Goal: Task Accomplishment & Management: Manage account settings

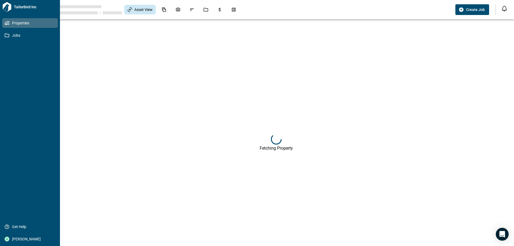
click at [21, 24] on span "Properties" at bounding box center [30, 22] width 43 height 5
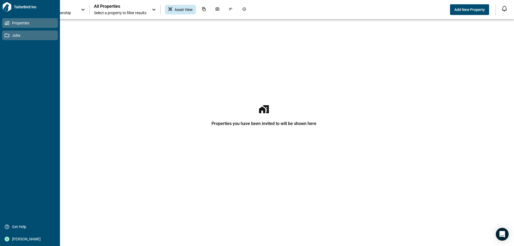
click at [18, 34] on span "Jobs" at bounding box center [30, 35] width 43 height 5
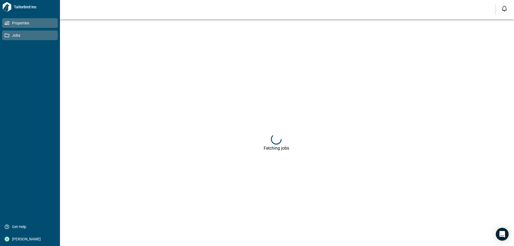
click at [12, 21] on span "Properties" at bounding box center [30, 22] width 43 height 5
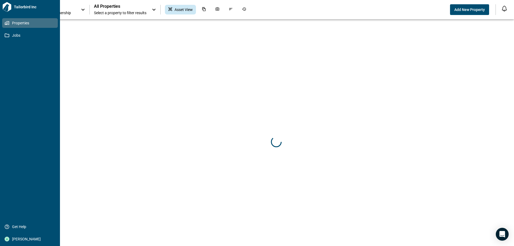
click at [31, 26] on link "Properties" at bounding box center [30, 23] width 56 height 10
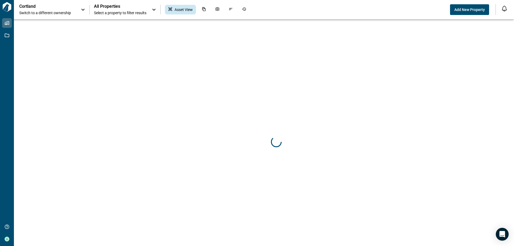
click at [153, 12] on icon at bounding box center [154, 9] width 6 height 6
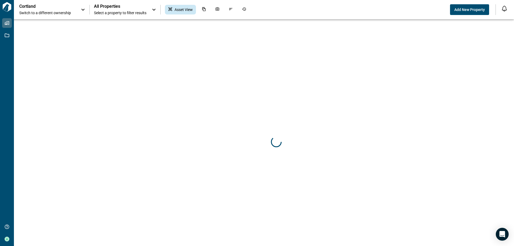
click at [122, 11] on span "Select a property to filter results" at bounding box center [120, 12] width 52 height 5
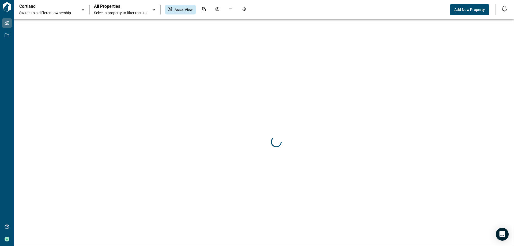
click at [6, 246] on div at bounding box center [257, 250] width 514 height 0
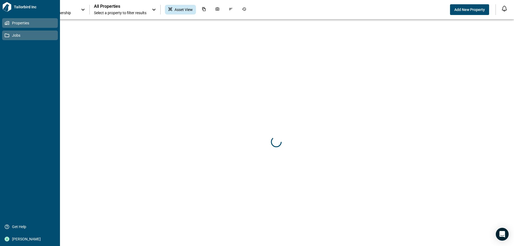
click at [6, 33] on icon at bounding box center [7, 35] width 5 height 5
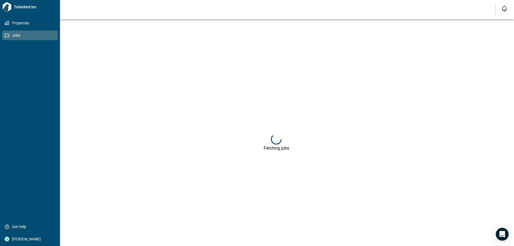
click at [12, 33] on span "Jobs" at bounding box center [30, 35] width 43 height 5
click at [5, 7] on icon at bounding box center [7, 7] width 10 height 10
click at [17, 22] on span "Properties" at bounding box center [30, 22] width 43 height 5
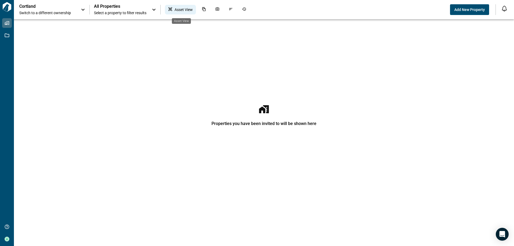
click at [172, 9] on icon "Asset View" at bounding box center [169, 8] width 3 height 3
click at [477, 12] on button "Add New Property" at bounding box center [469, 9] width 39 height 11
click at [111, 8] on span "All Properties" at bounding box center [120, 6] width 52 height 5
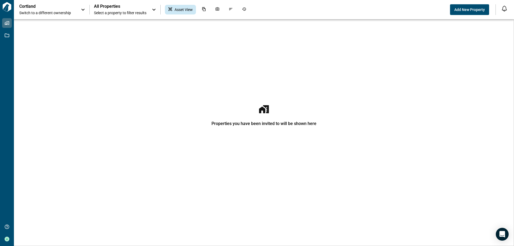
click at [5, 246] on div at bounding box center [257, 250] width 514 height 0
